Goal: Transaction & Acquisition: Purchase product/service

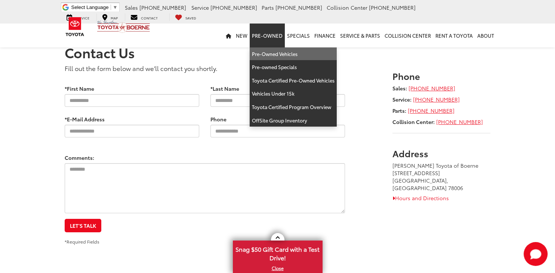
click at [273, 52] on link "Pre-Owned Vehicles" at bounding box center [293, 53] width 87 height 13
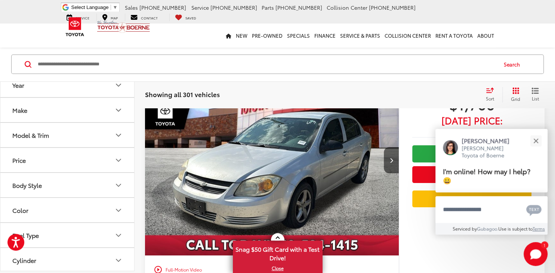
scroll to position [75, 0]
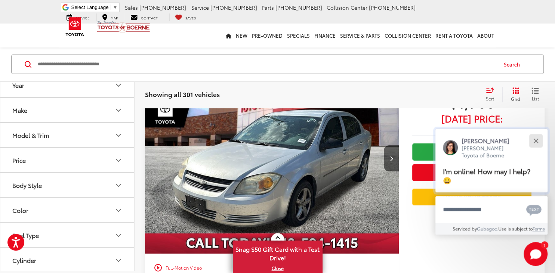
click at [535, 142] on div "Close" at bounding box center [536, 140] width 5 height 5
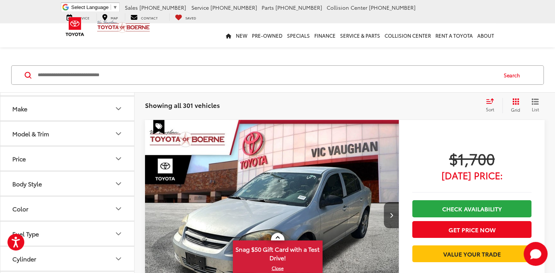
scroll to position [0, 0]
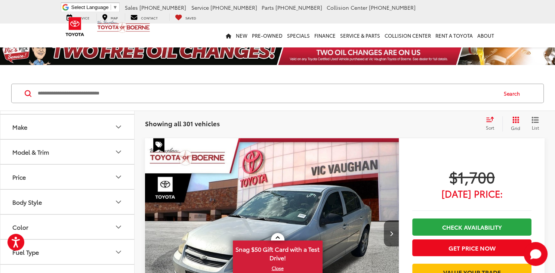
click at [110, 149] on button "Model & Trim" at bounding box center [67, 152] width 135 height 24
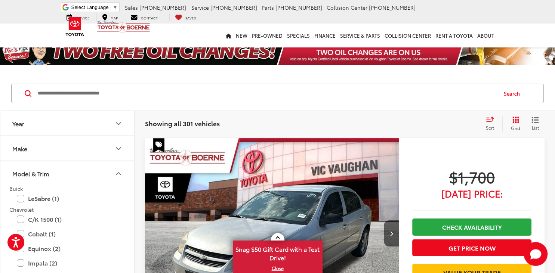
click at [120, 168] on button "Model & Trim" at bounding box center [67, 174] width 135 height 24
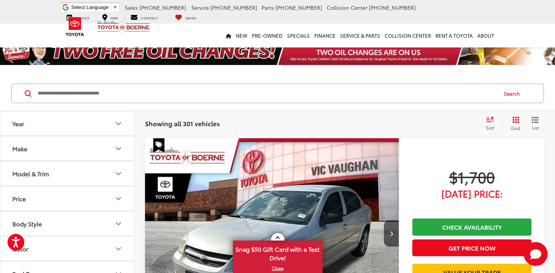
scroll to position [38, 0]
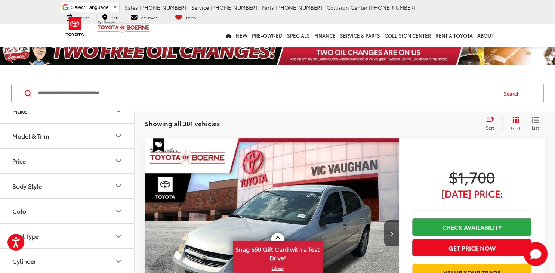
click at [108, 181] on button "Body Style" at bounding box center [67, 186] width 135 height 24
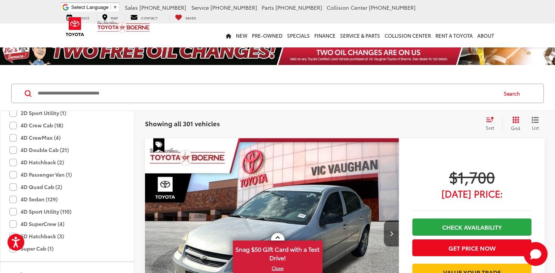
scroll to position [168, 0]
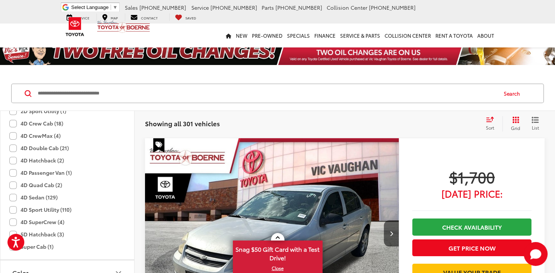
click at [14, 209] on label "4D Sport Utility (110)" at bounding box center [40, 210] width 62 height 12
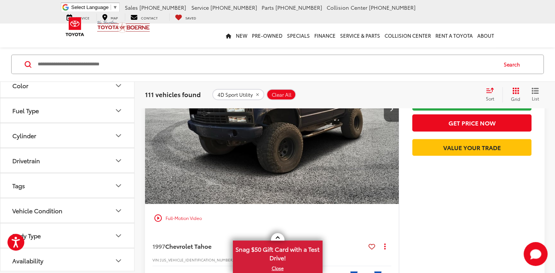
scroll to position [464, 0]
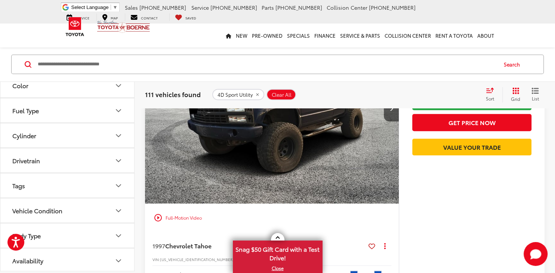
click at [120, 236] on icon "Body Type" at bounding box center [118, 235] width 9 height 9
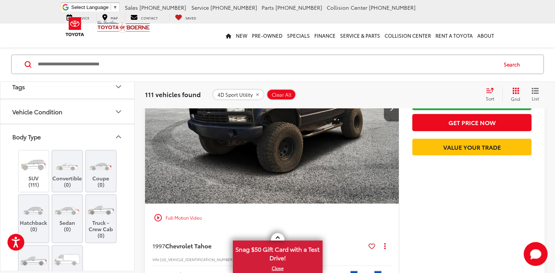
click at [91, 139] on button "Body Type" at bounding box center [67, 137] width 135 height 24
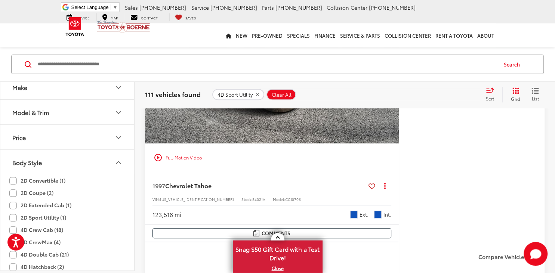
scroll to position [0, 0]
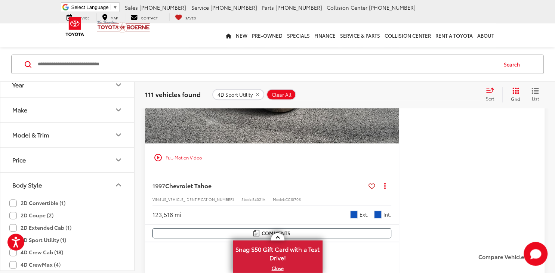
click at [113, 160] on button "Price" at bounding box center [67, 160] width 135 height 24
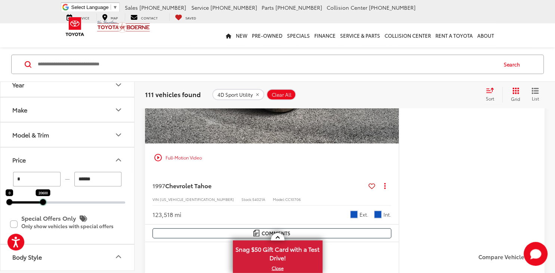
drag, startPoint x: 125, startPoint y: 200, endPoint x: 42, endPoint y: 200, distance: 82.3
click at [42, 200] on div at bounding box center [43, 203] width 6 height 6
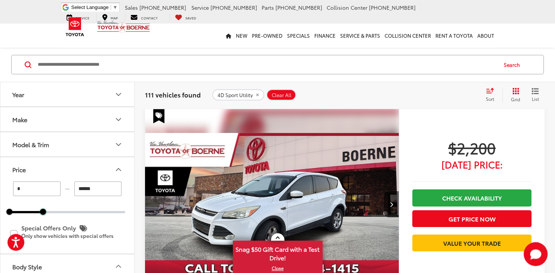
scroll to position [28, 0]
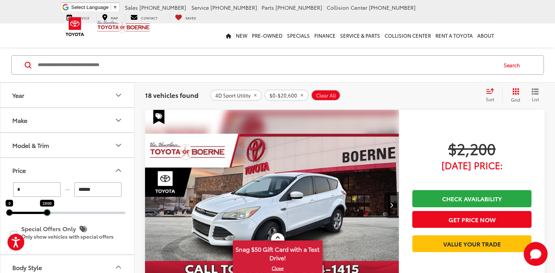
drag, startPoint x: 43, startPoint y: 212, endPoint x: 47, endPoint y: 212, distance: 4.1
click at [47, 212] on div at bounding box center [47, 213] width 6 height 6
type input "******"
drag, startPoint x: 7, startPoint y: 211, endPoint x: 31, endPoint y: 212, distance: 24.7
click at [31, 212] on div at bounding box center [34, 213] width 6 height 6
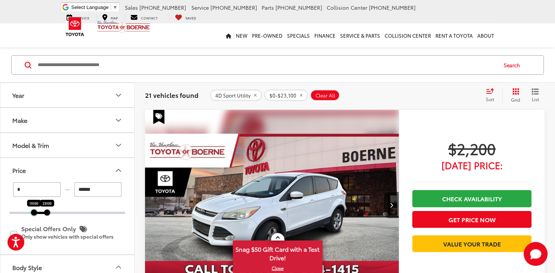
type input "******"
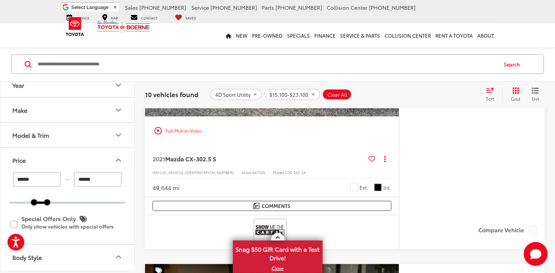
scroll to position [1905, 0]
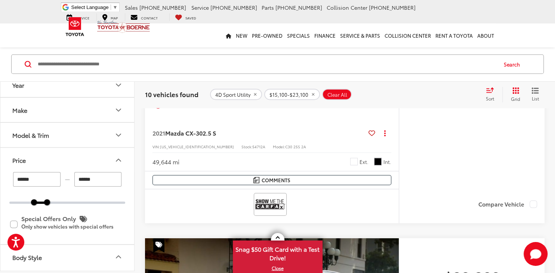
click at [203, 132] on span "Mazda CX-30" at bounding box center [183, 133] width 37 height 9
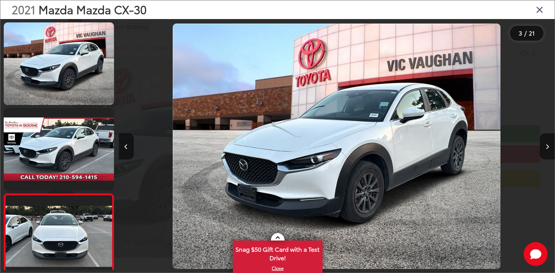
scroll to position [112, 0]
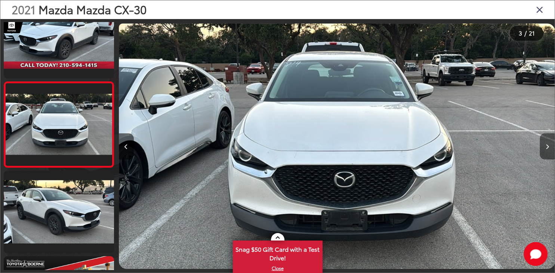
click at [544, 145] on button "Next image" at bounding box center [547, 146] width 15 height 26
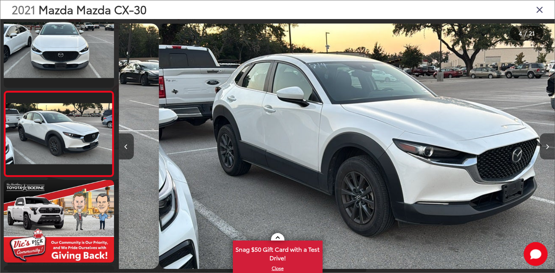
scroll to position [195, 0]
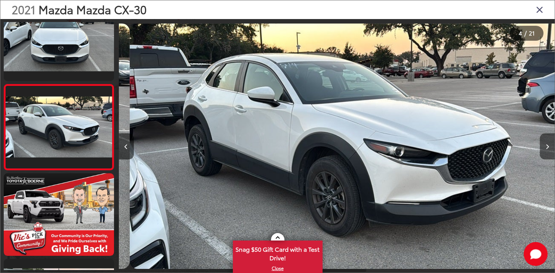
click at [544, 145] on button "Next image" at bounding box center [547, 146] width 15 height 26
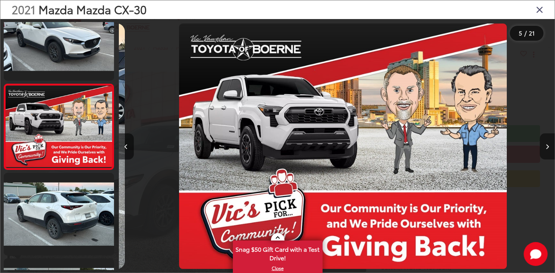
scroll to position [283, 0]
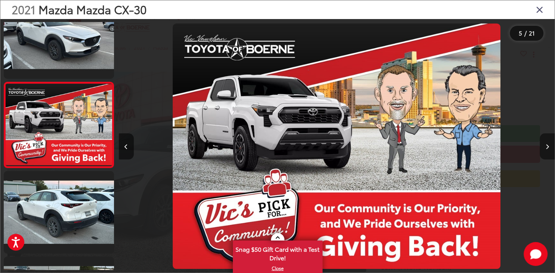
click at [544, 145] on button "Next image" at bounding box center [547, 146] width 15 height 26
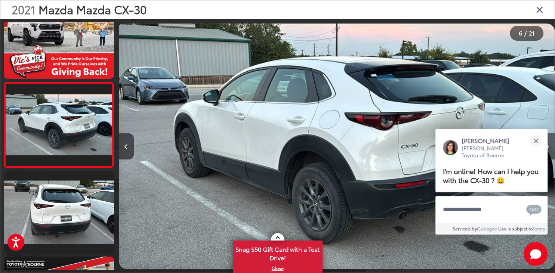
scroll to position [369, 0]
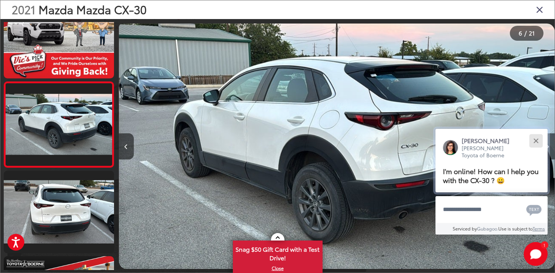
click at [544, 145] on button "Close" at bounding box center [536, 141] width 16 height 16
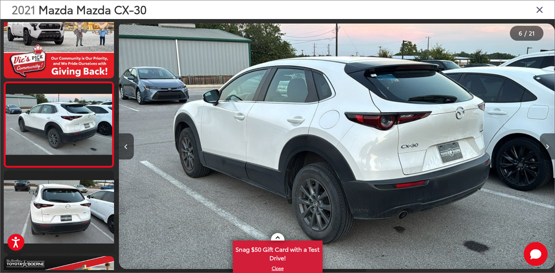
click at [550, 144] on button "Next image" at bounding box center [547, 146] width 15 height 26
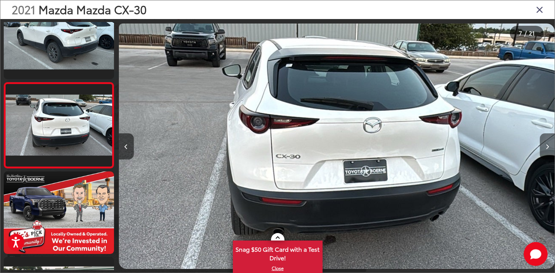
scroll to position [455, 0]
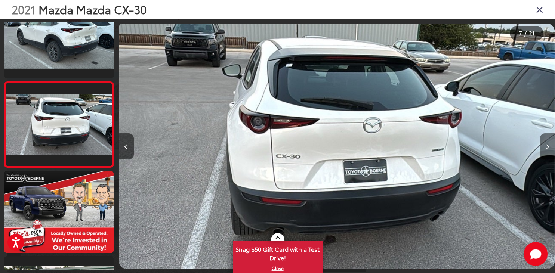
click at [550, 144] on button "Next image" at bounding box center [547, 146] width 15 height 26
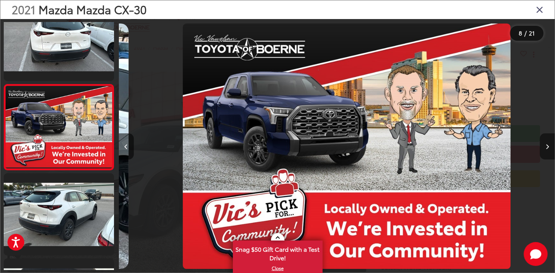
scroll to position [0, 0]
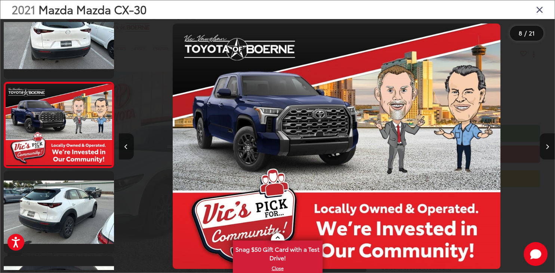
click at [550, 144] on button "Next image" at bounding box center [547, 146] width 15 height 26
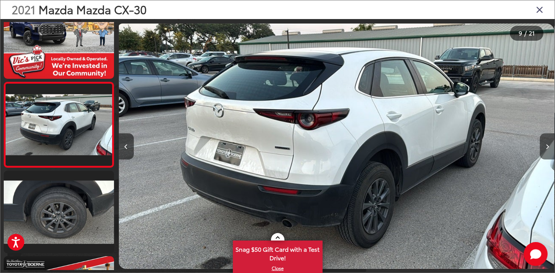
click at [550, 144] on button "Next image" at bounding box center [547, 146] width 15 height 26
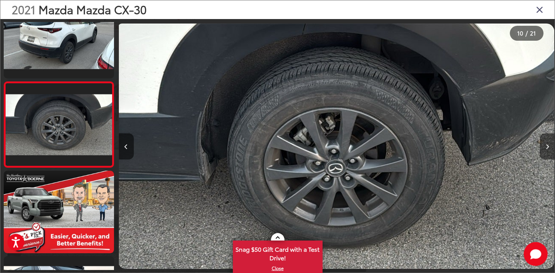
click at [550, 144] on button "Next image" at bounding box center [547, 146] width 15 height 26
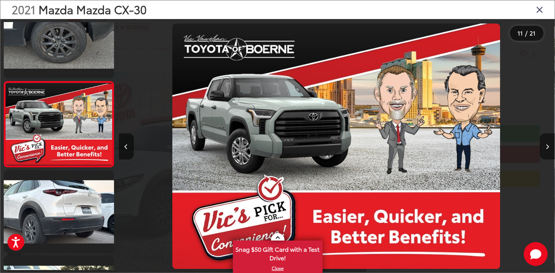
click at [550, 144] on button "Next image" at bounding box center [547, 146] width 15 height 26
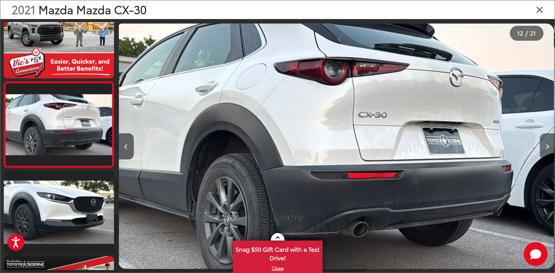
click at [550, 144] on button "Next image" at bounding box center [547, 146] width 15 height 26
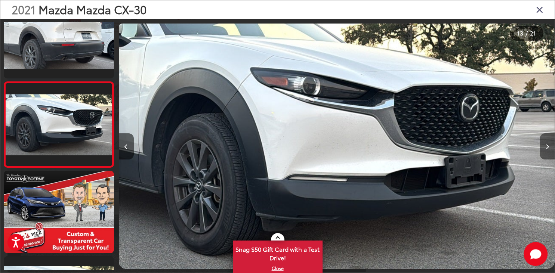
click at [550, 144] on button "Next image" at bounding box center [547, 146] width 15 height 26
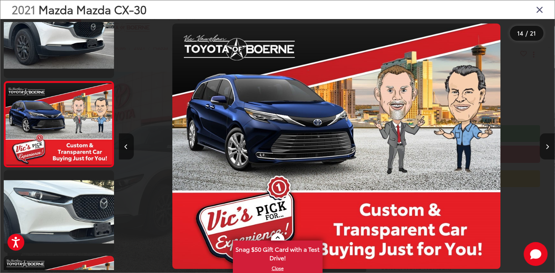
click at [550, 144] on button "Next image" at bounding box center [547, 146] width 15 height 26
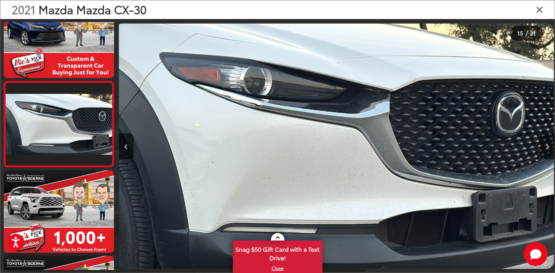
click at [550, 144] on button "Next image" at bounding box center [547, 146] width 15 height 26
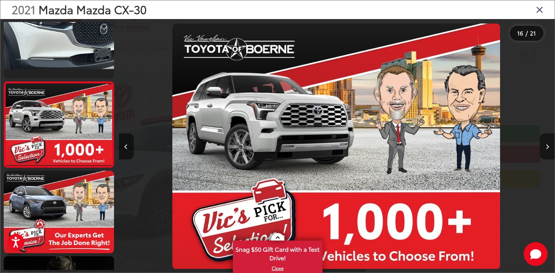
click at [550, 144] on button "Next image" at bounding box center [547, 146] width 15 height 26
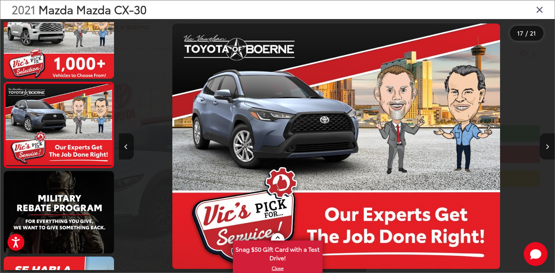
click at [550, 144] on button "Next image" at bounding box center [547, 146] width 15 height 26
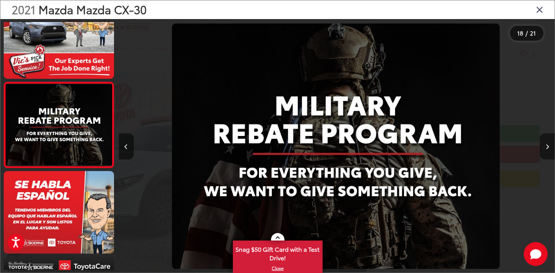
click at [550, 144] on button "Next image" at bounding box center [547, 146] width 15 height 26
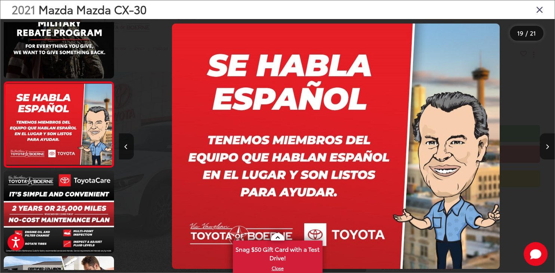
click at [550, 144] on button "Next image" at bounding box center [547, 146] width 15 height 26
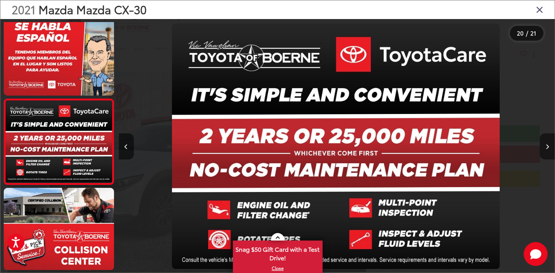
click at [550, 144] on button "Next image" at bounding box center [547, 146] width 15 height 26
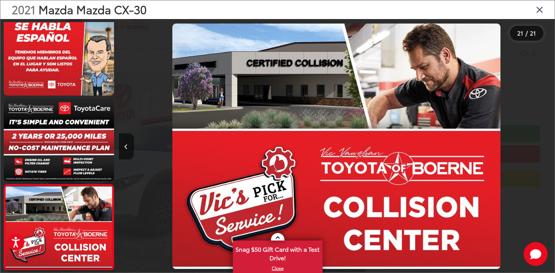
click at [550, 144] on div at bounding box center [500, 146] width 109 height 255
click at [543, 9] on icon "Close gallery" at bounding box center [539, 9] width 7 height 10
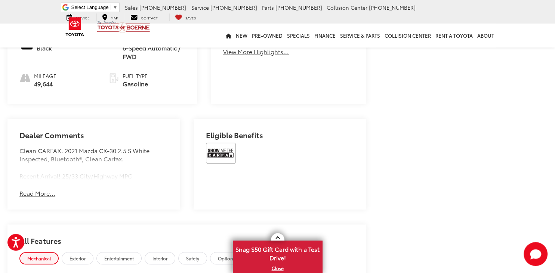
click at [54, 189] on button "Read More..." at bounding box center [37, 193] width 36 height 9
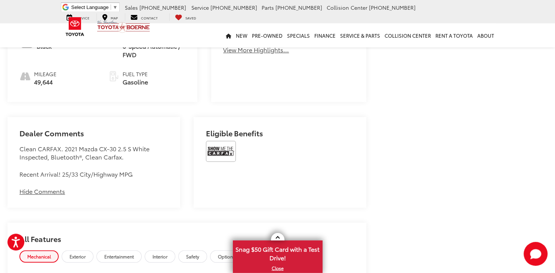
click at [218, 141] on img at bounding box center [221, 151] width 30 height 21
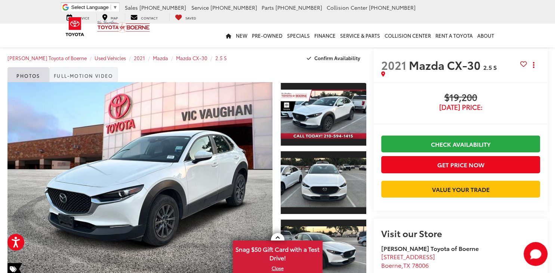
click at [111, 77] on link "Full-Motion Video" at bounding box center [83, 74] width 68 height 15
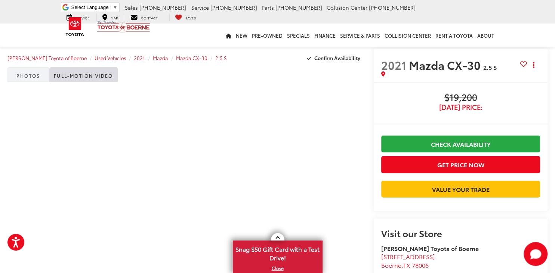
click at [40, 79] on link "Photos" at bounding box center [28, 74] width 42 height 15
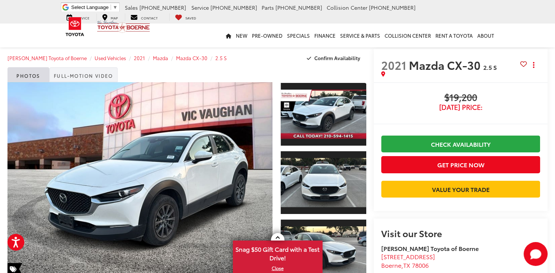
click at [70, 75] on link "Full-Motion Video" at bounding box center [83, 74] width 68 height 15
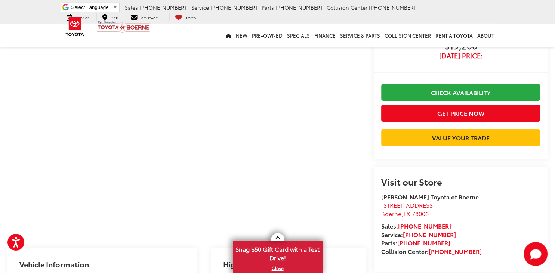
scroll to position [51, 0]
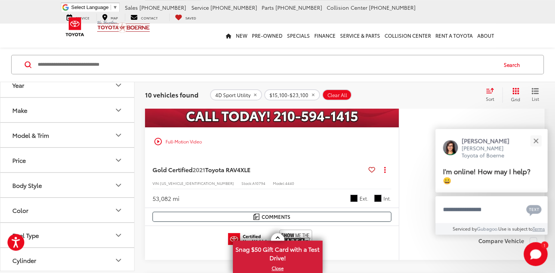
scroll to position [2517, 0]
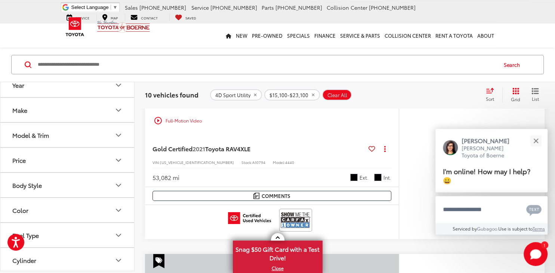
click at [220, 153] on span "Toyota RAV4" at bounding box center [222, 148] width 35 height 9
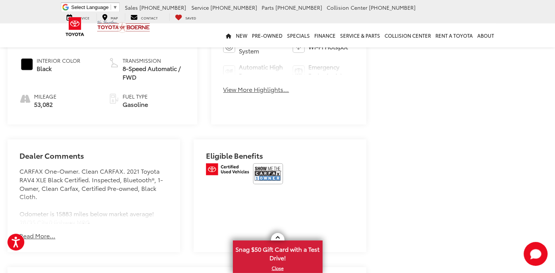
scroll to position [394, 0]
click at [45, 231] on button "Read More..." at bounding box center [37, 235] width 36 height 9
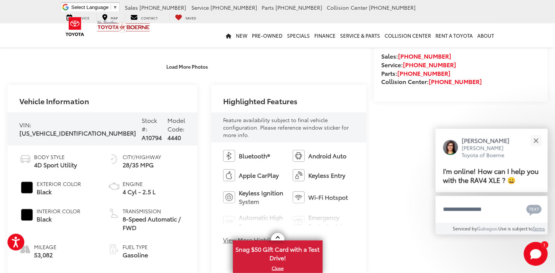
scroll to position [280, 0]
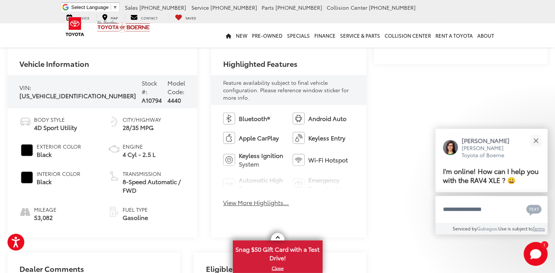
click at [223, 199] on button "View More Highlights..." at bounding box center [256, 203] width 66 height 9
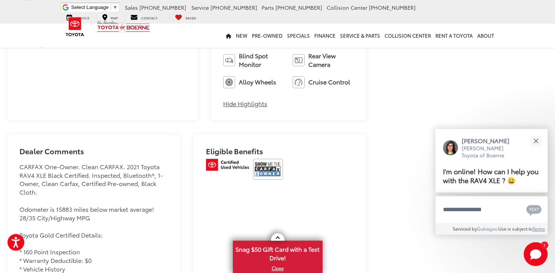
scroll to position [454, 0]
click at [264, 162] on img at bounding box center [268, 169] width 30 height 21
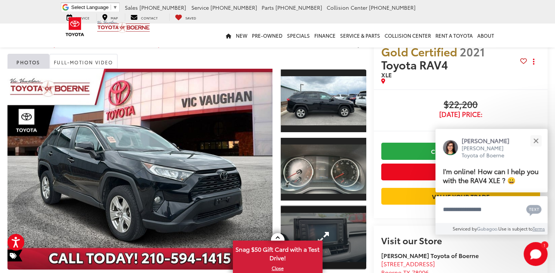
scroll to position [0, 0]
